Goal: Transaction & Acquisition: Book appointment/travel/reservation

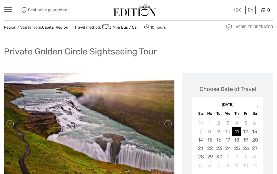
scroll to position [13, 0]
click at [10, 7] on span at bounding box center [8, 7] width 8 height 1
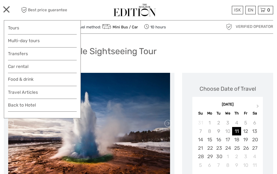
click at [16, 28] on link "Tours" at bounding box center [42, 27] width 69 height 7
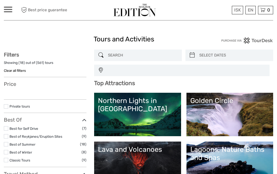
select select
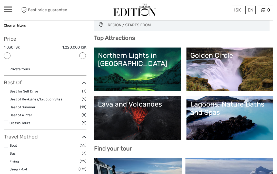
scroll to position [49, 0]
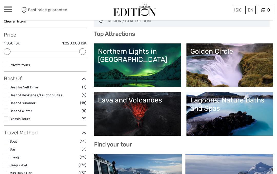
click at [138, 59] on div "Northern Lights in [GEOGRAPHIC_DATA]" at bounding box center [137, 56] width 79 height 17
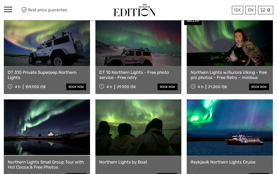
scroll to position [200, 0]
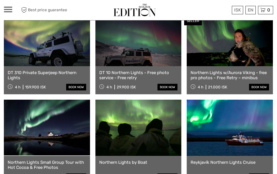
click at [242, 56] on link at bounding box center [230, 38] width 86 height 56
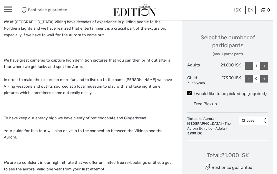
scroll to position [227, 0]
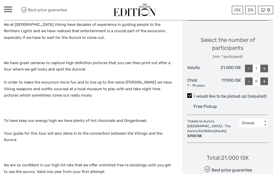
click at [267, 66] on div "+" at bounding box center [264, 69] width 8 height 8
type input "2"
click at [264, 81] on div "+" at bounding box center [264, 82] width 8 height 8
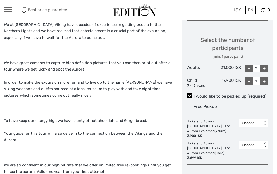
type input "1"
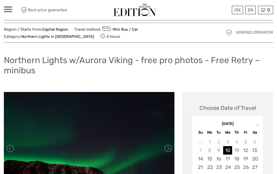
scroll to position [10, 0]
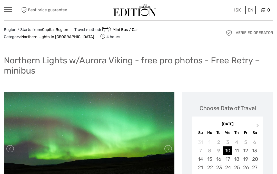
click at [236, 149] on div "11" at bounding box center [236, 151] width 9 height 8
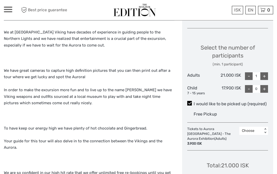
scroll to position [216, 0]
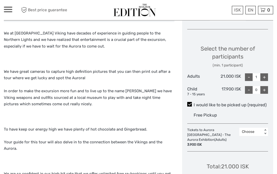
click at [263, 74] on div "+" at bounding box center [264, 78] width 8 height 8
type input "2"
click at [265, 89] on div "+" at bounding box center [264, 90] width 8 height 8
type input "1"
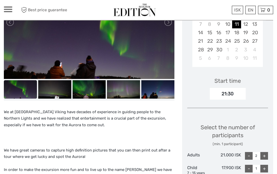
scroll to position [135, 0]
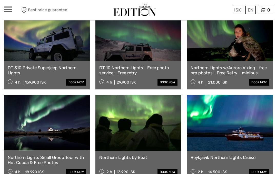
scroll to position [206, 0]
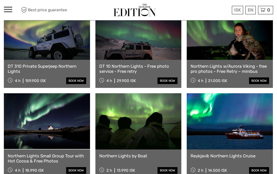
click at [241, 60] on div "Northern Lights w/Aurora Viking - free pro photos - Free Retry – minibus 4 h 21…" at bounding box center [230, 74] width 86 height 28
click at [231, 64] on link "Northern Lights w/Aurora Viking - free pro photos - Free Retry – minibus" at bounding box center [229, 69] width 78 height 11
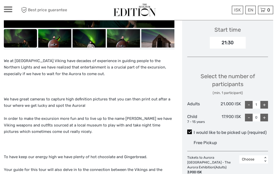
scroll to position [191, 0]
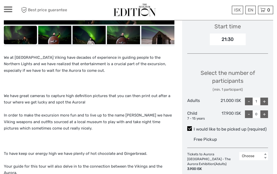
click at [264, 99] on div "+" at bounding box center [264, 102] width 8 height 8
type input "2"
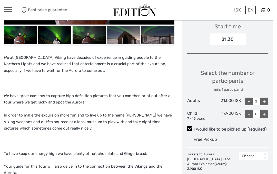
click at [265, 112] on div "+" at bounding box center [264, 115] width 8 height 8
type input "1"
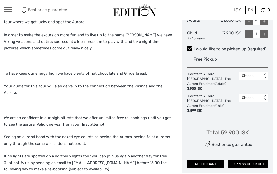
scroll to position [272, 0]
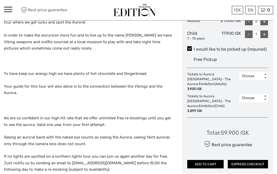
click at [251, 160] on button "EXPRESS CHECKOUT" at bounding box center [247, 164] width 40 height 9
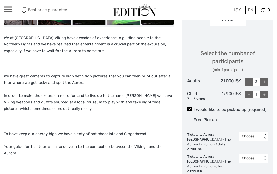
scroll to position [211, 0]
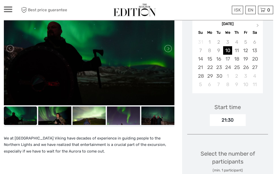
click at [237, 50] on div "11" at bounding box center [236, 51] width 9 height 8
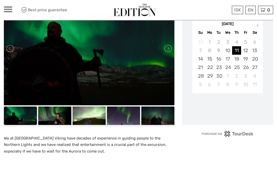
scroll to position [111, 0]
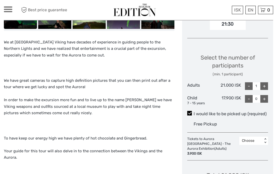
click at [263, 83] on div "+" at bounding box center [264, 87] width 8 height 8
type input "2"
click at [267, 101] on div "+" at bounding box center [264, 99] width 8 height 8
type input "1"
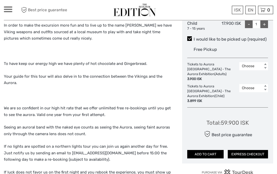
scroll to position [288, 0]
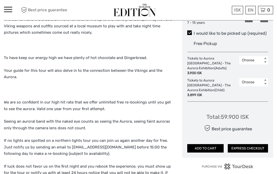
click at [252, 144] on button "EXPRESS CHECKOUT" at bounding box center [247, 148] width 40 height 9
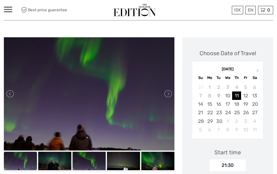
scroll to position [65, 0]
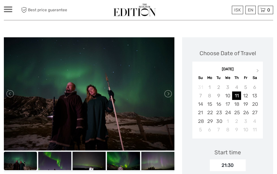
click at [237, 95] on div "11" at bounding box center [236, 96] width 9 height 8
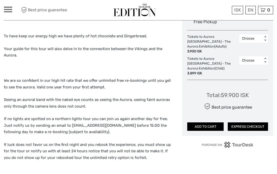
scroll to position [309, 0]
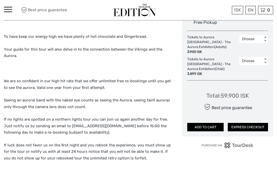
click at [250, 123] on button "EXPRESS CHECKOUT" at bounding box center [247, 127] width 40 height 9
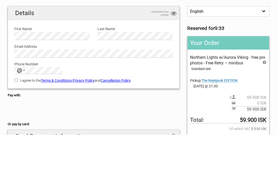
click at [18, 118] on input "I agree to the Terms & Conditions , Privacy Policy and Cancellation Policy" at bounding box center [15, 119] width 3 height 3
checkbox input "true"
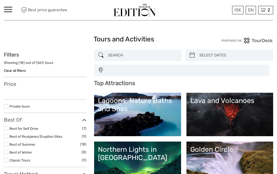
select select
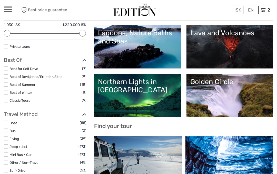
scroll to position [69, 0]
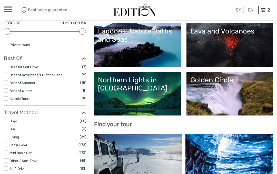
click at [152, 88] on div "Northern Lights in [GEOGRAPHIC_DATA]" at bounding box center [137, 84] width 79 height 17
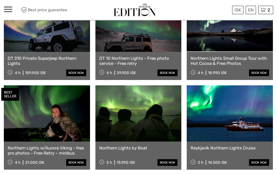
scroll to position [214, 0]
click at [64, 122] on link at bounding box center [47, 114] width 86 height 56
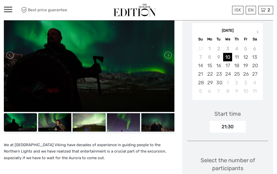
scroll to position [103, 0]
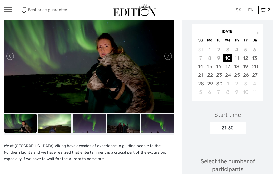
click at [236, 55] on div "11" at bounding box center [236, 58] width 9 height 8
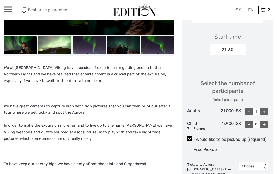
scroll to position [181, 0]
click at [266, 105] on div "Select the number of participants (min. 1 participant) Adults 21.000 ISK - 1 + …" at bounding box center [227, 103] width 81 height 62
click at [267, 112] on div "+" at bounding box center [264, 112] width 8 height 8
type input "2"
click at [267, 122] on div "+" at bounding box center [264, 125] width 8 height 8
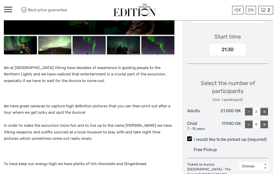
type input "1"
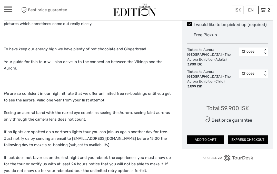
scroll to position [296, 0]
click at [250, 136] on button "EXPRESS CHECKOUT" at bounding box center [247, 140] width 40 height 9
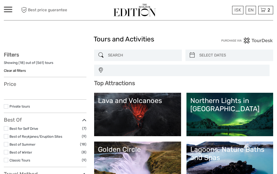
select select
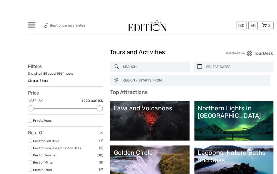
scroll to position [6, 0]
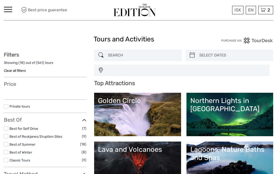
select select
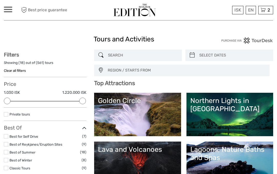
click at [228, 113] on link "Northern Lights in [GEOGRAPHIC_DATA]" at bounding box center [229, 115] width 79 height 36
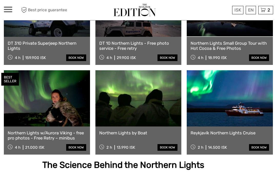
scroll to position [230, 0]
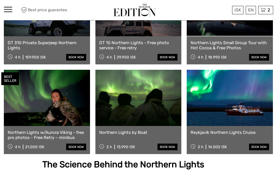
click at [79, 144] on link "book now" at bounding box center [76, 147] width 20 height 7
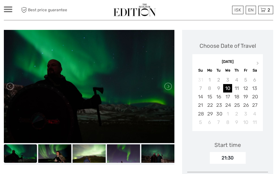
click at [237, 88] on div "11" at bounding box center [236, 89] width 9 height 8
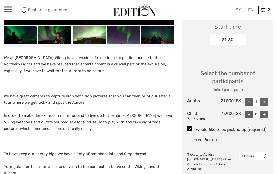
click at [263, 99] on div "+" at bounding box center [264, 102] width 8 height 8
type input "2"
click at [265, 113] on div "+" at bounding box center [264, 115] width 8 height 8
type input "1"
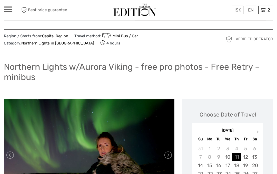
scroll to position [0, 0]
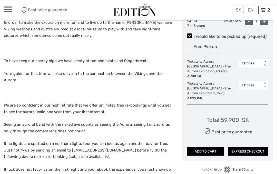
click at [252, 148] on button "EXPRESS CHECKOUT" at bounding box center [247, 152] width 40 height 9
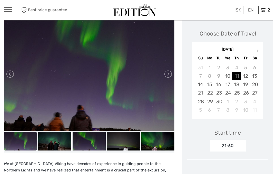
scroll to position [82, 0]
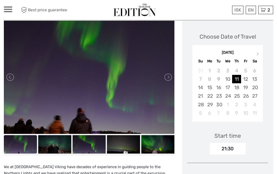
click at [237, 79] on div "11" at bounding box center [236, 79] width 9 height 8
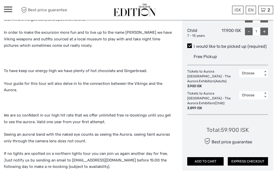
scroll to position [275, 0]
click at [249, 158] on button "EXPRESS CHECKOUT" at bounding box center [247, 162] width 40 height 9
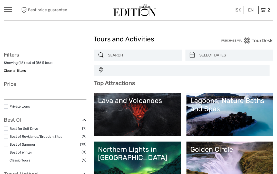
select select
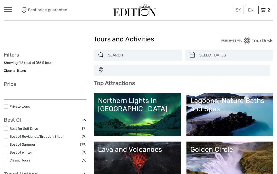
select select
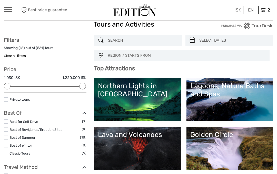
scroll to position [19, 0]
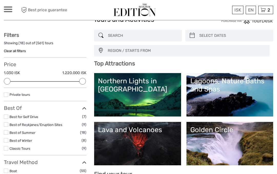
click at [139, 97] on link "Northern Lights in [GEOGRAPHIC_DATA]" at bounding box center [137, 95] width 79 height 36
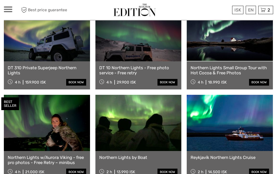
scroll to position [220, 0]
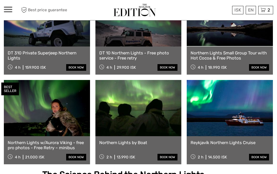
click at [76, 154] on link "book now" at bounding box center [76, 157] width 20 height 7
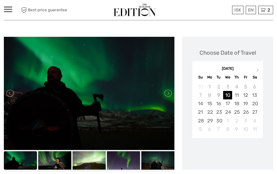
scroll to position [69, 0]
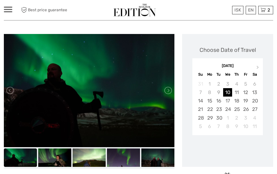
click at [237, 90] on div "11" at bounding box center [236, 92] width 9 height 8
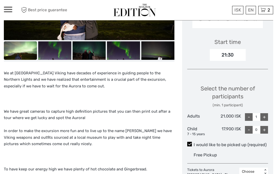
scroll to position [176, 0]
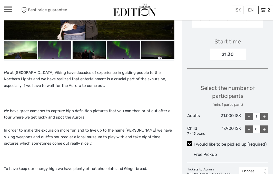
click at [266, 114] on div "+" at bounding box center [264, 117] width 8 height 8
type input "2"
click at [263, 129] on div "+" at bounding box center [264, 130] width 8 height 8
type input "1"
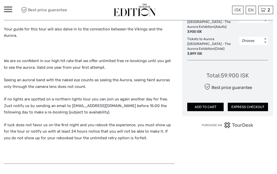
scroll to position [327, 0]
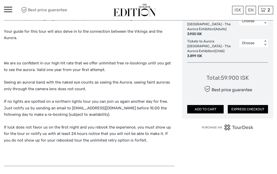
click at [206, 105] on button "ADD TO CART" at bounding box center [205, 109] width 36 height 9
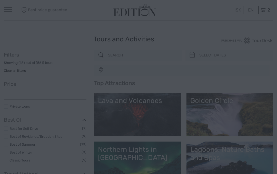
select select
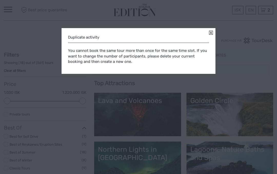
click at [207, 34] on div "Duplicate activity" at bounding box center [138, 37] width 141 height 11
click at [211, 33] on link at bounding box center [211, 33] width 4 height 4
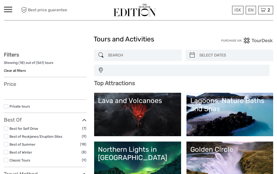
select select
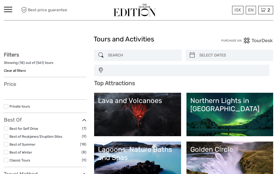
select select
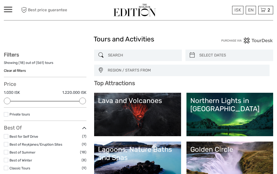
click at [235, 111] on div "Northern Lights in [GEOGRAPHIC_DATA]" at bounding box center [229, 105] width 79 height 17
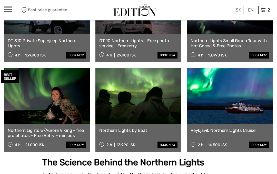
scroll to position [232, 0]
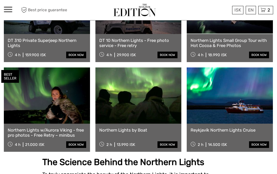
click at [81, 142] on link "book now" at bounding box center [76, 145] width 20 height 7
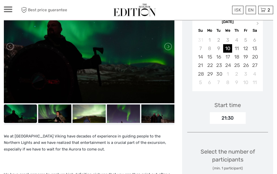
scroll to position [113, 0]
click at [239, 47] on div "11" at bounding box center [236, 48] width 9 height 8
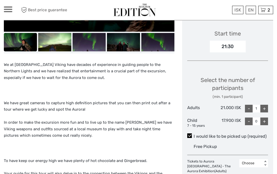
scroll to position [184, 0]
click at [265, 106] on div "+" at bounding box center [264, 109] width 8 height 8
type input "2"
click at [265, 120] on div "+" at bounding box center [264, 122] width 8 height 8
type input "1"
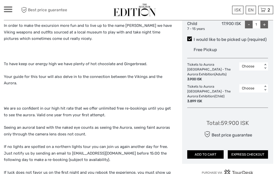
scroll to position [292, 0]
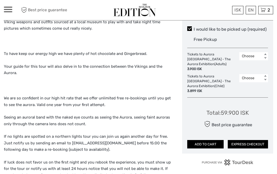
click at [200, 140] on button "ADD TO CART" at bounding box center [205, 144] width 36 height 9
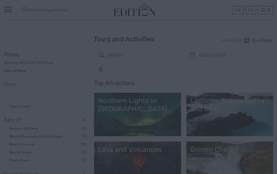
select select
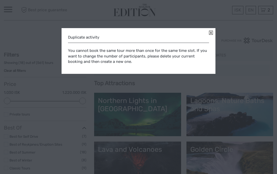
click at [211, 26] on div "Duplicate activity You cannot book the same tour more than once for the same ti…" at bounding box center [138, 87] width 277 height 174
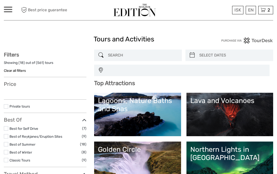
select select
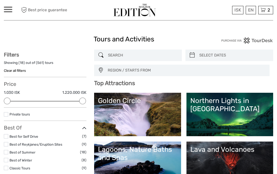
select select
click at [252, 112] on div "Northern Lights in [GEOGRAPHIC_DATA]" at bounding box center [229, 105] width 79 height 17
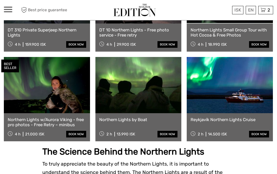
scroll to position [243, 0]
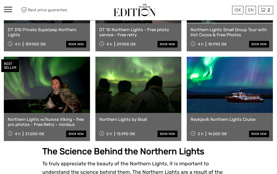
click at [66, 96] on link at bounding box center [47, 85] width 86 height 56
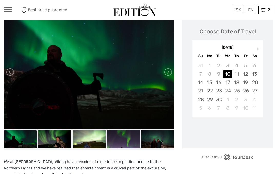
scroll to position [90, 0]
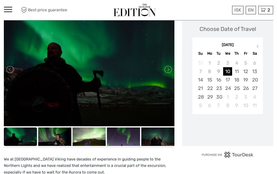
click at [241, 71] on div "11" at bounding box center [236, 71] width 9 height 8
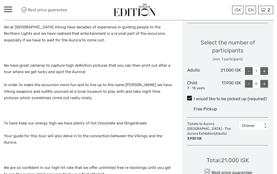
click at [265, 68] on div "+" at bounding box center [264, 72] width 8 height 8
type input "2"
click at [264, 83] on div "+" at bounding box center [264, 84] width 8 height 8
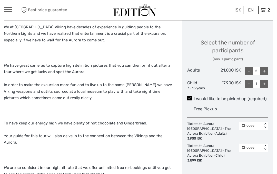
type input "1"
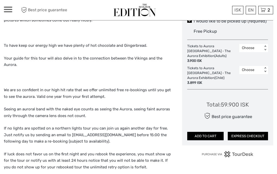
scroll to position [307, 0]
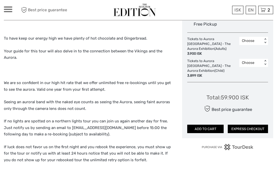
click at [251, 125] on button "EXPRESS CHECKOUT" at bounding box center [247, 129] width 40 height 9
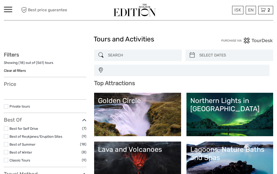
select select
